Goal: Task Accomplishment & Management: Complete application form

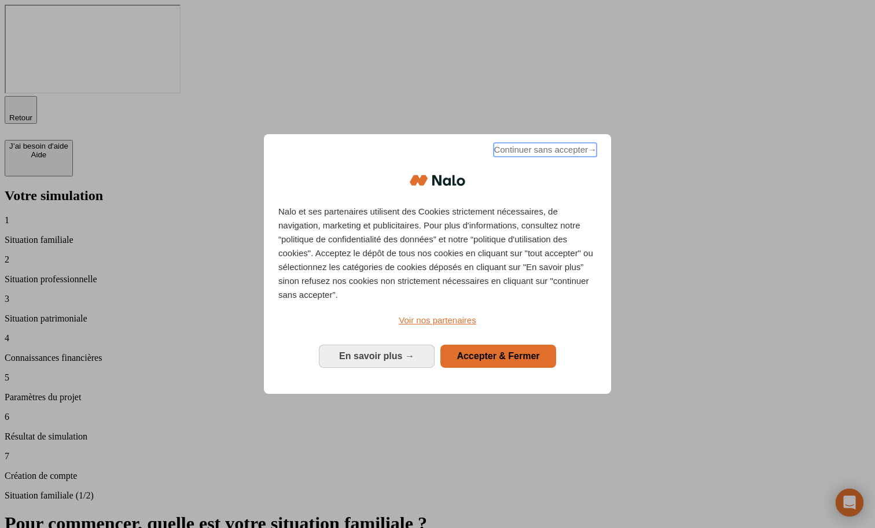
click at [568, 152] on span "Continuer sans accepter →" at bounding box center [545, 150] width 103 height 14
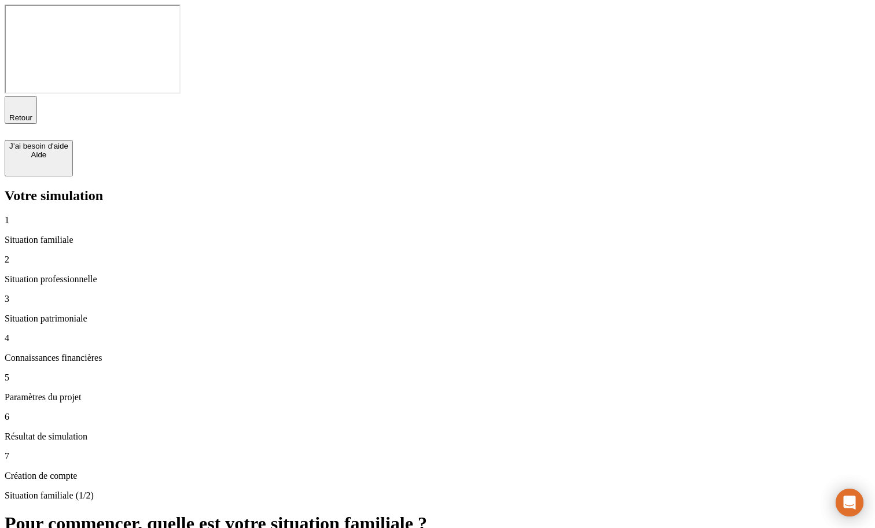
type input "100 000"
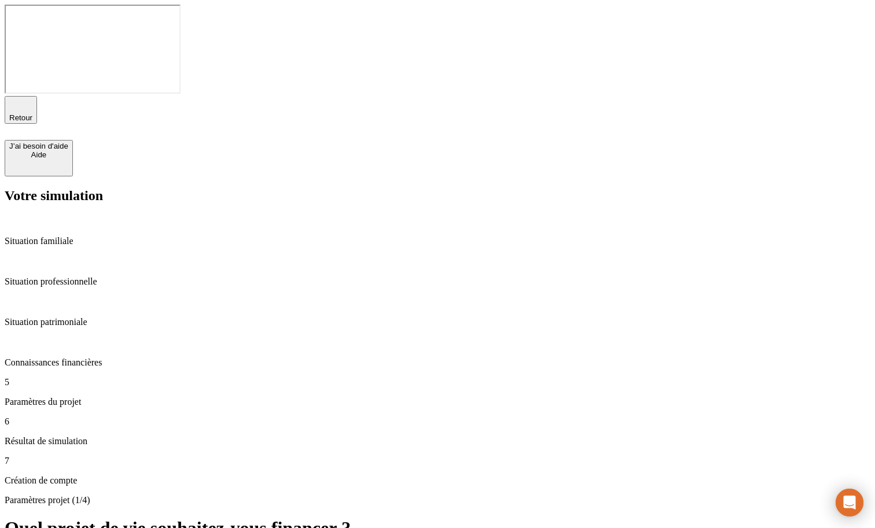
type input "18"
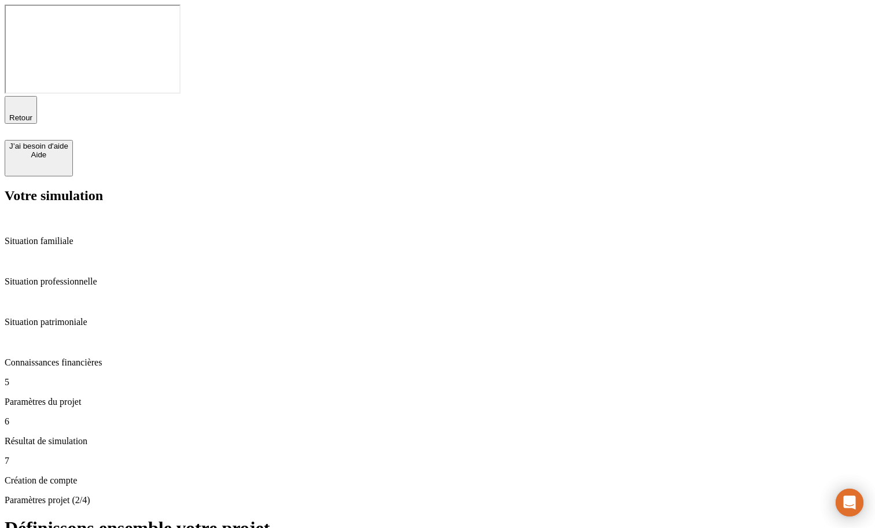
type input "62"
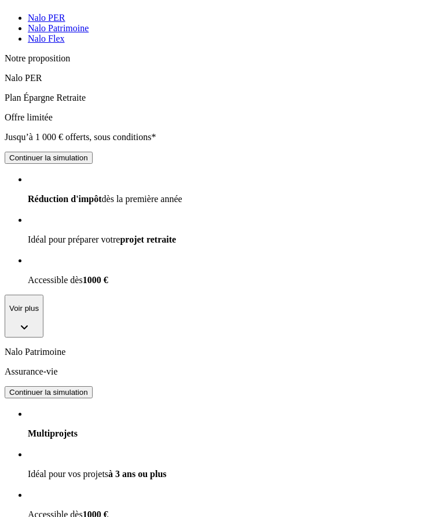
scroll to position [593, 0]
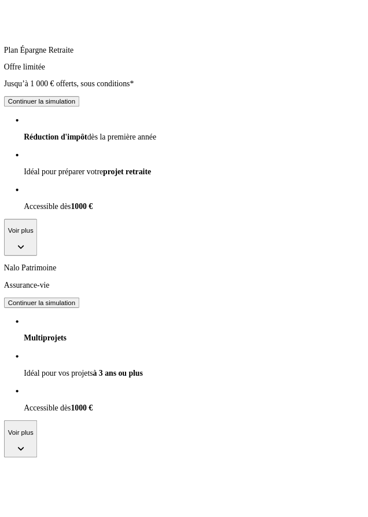
scroll to position [699, 0]
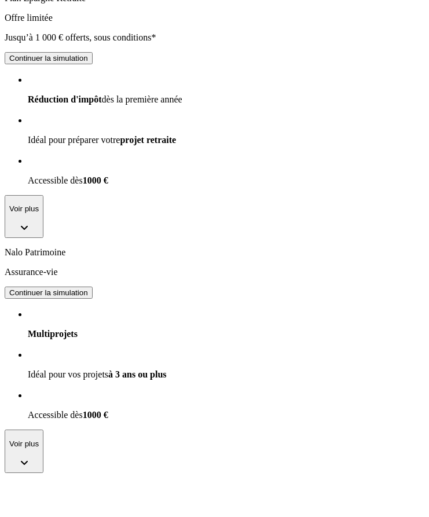
drag, startPoint x: 66, startPoint y: 172, endPoint x: 215, endPoint y: 171, distance: 149.3
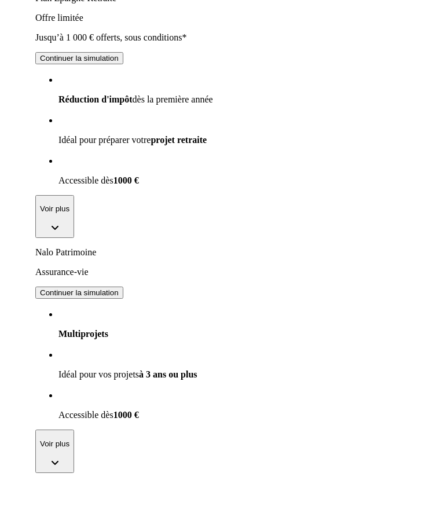
scroll to position [685, 0]
